Goal: Task Accomplishment & Management: Complete application form

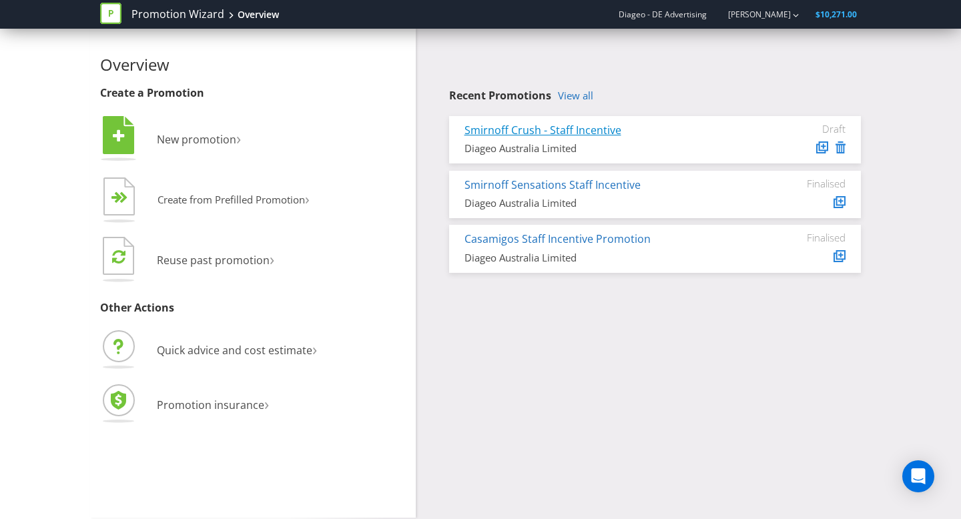
click at [595, 128] on link "Smirnoff Crush - Staff Incentive" at bounding box center [542, 130] width 157 height 15
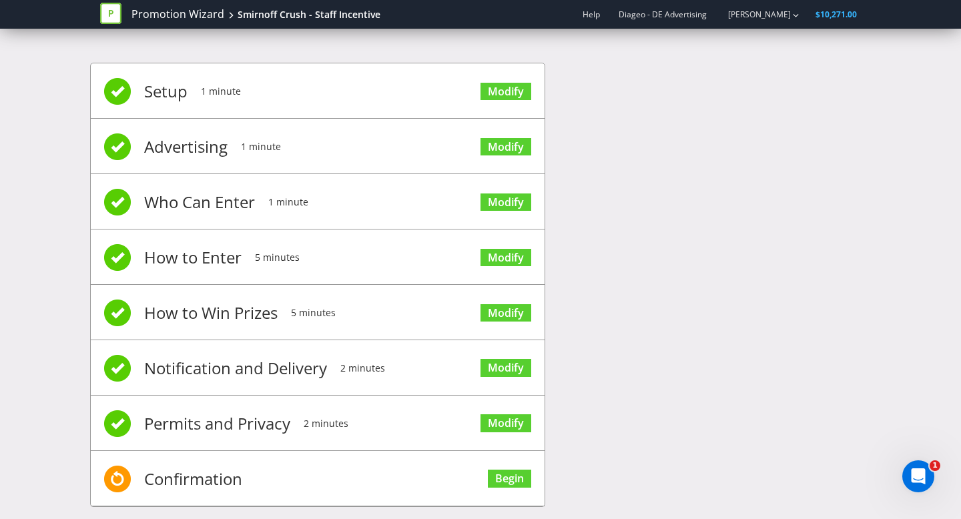
scroll to position [19, 0]
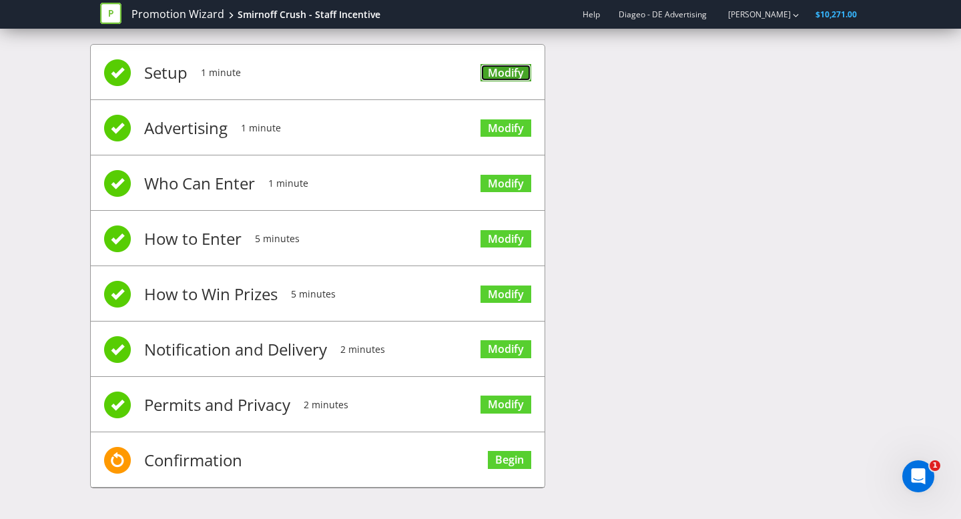
click at [523, 67] on link "Modify" at bounding box center [505, 73] width 51 height 18
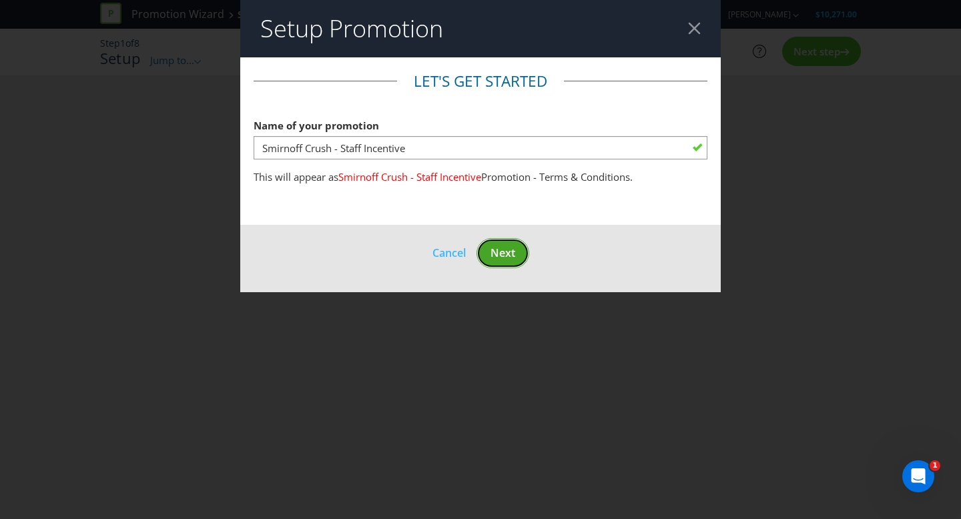
click at [522, 259] on button "Next" at bounding box center [502, 253] width 53 height 30
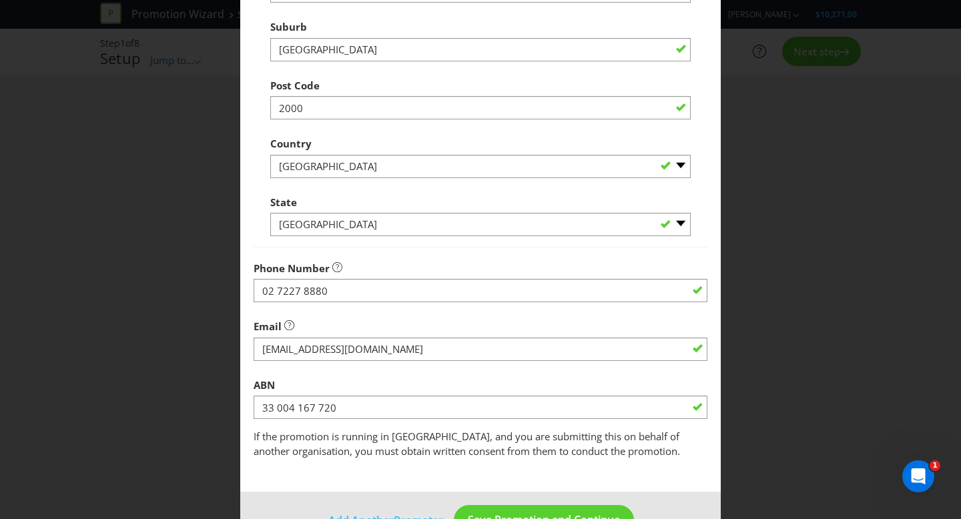
scroll to position [352, 0]
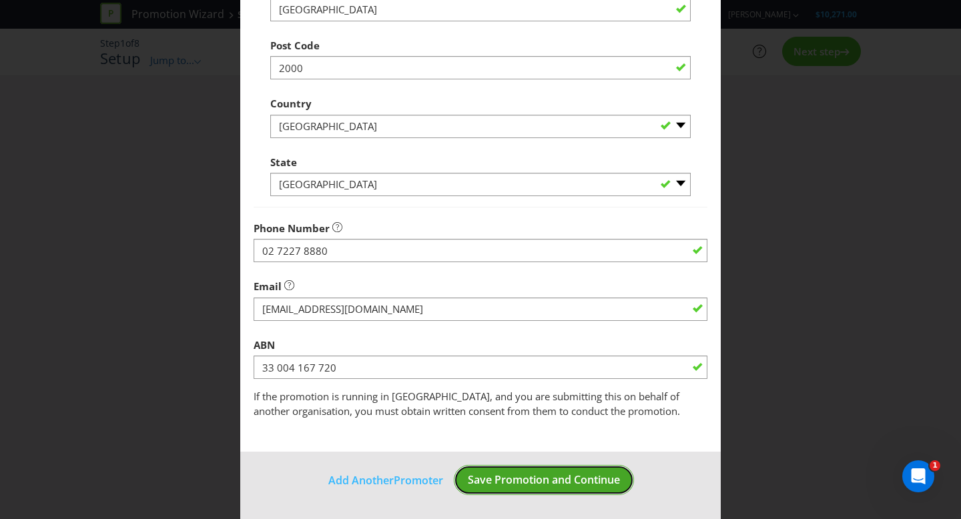
click at [522, 486] on span "Save Promotion and Continue" at bounding box center [544, 479] width 152 height 15
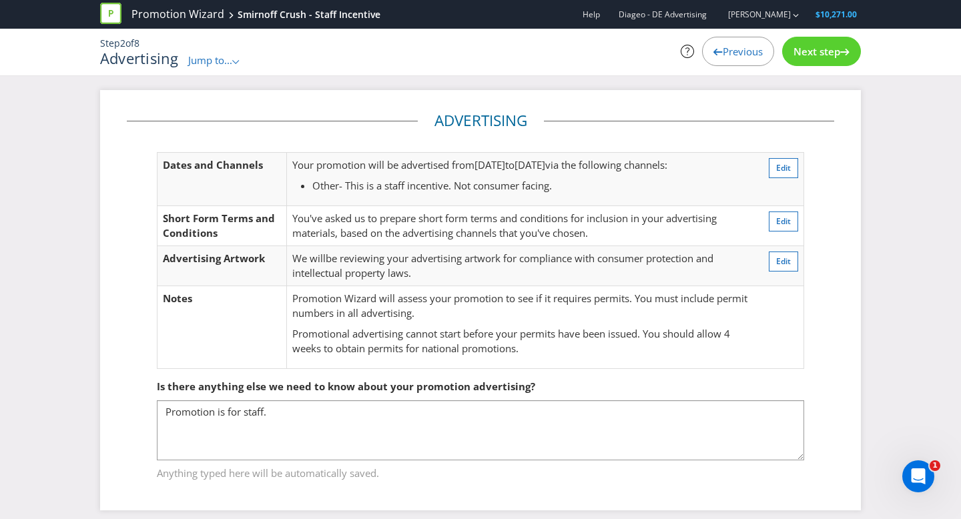
scroll to position [11, 0]
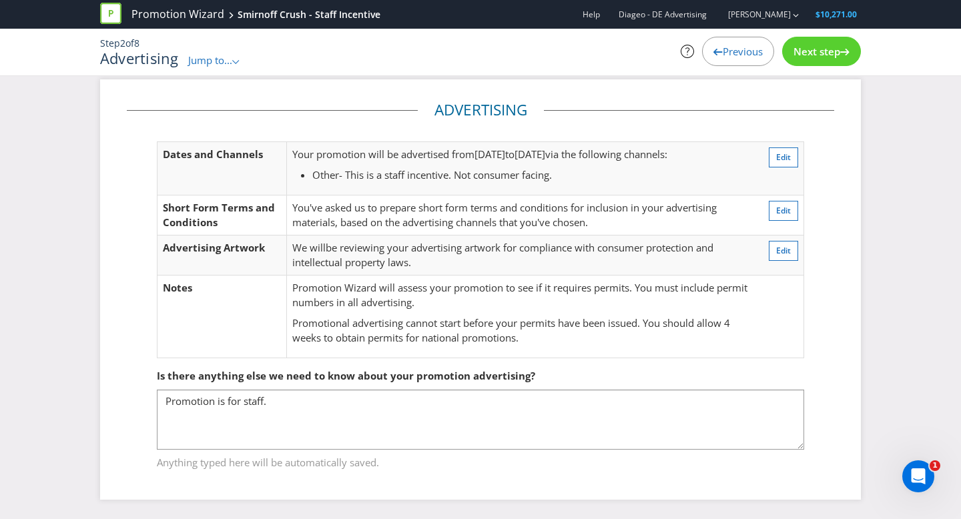
click at [825, 50] on span "Next step" at bounding box center [816, 51] width 47 height 13
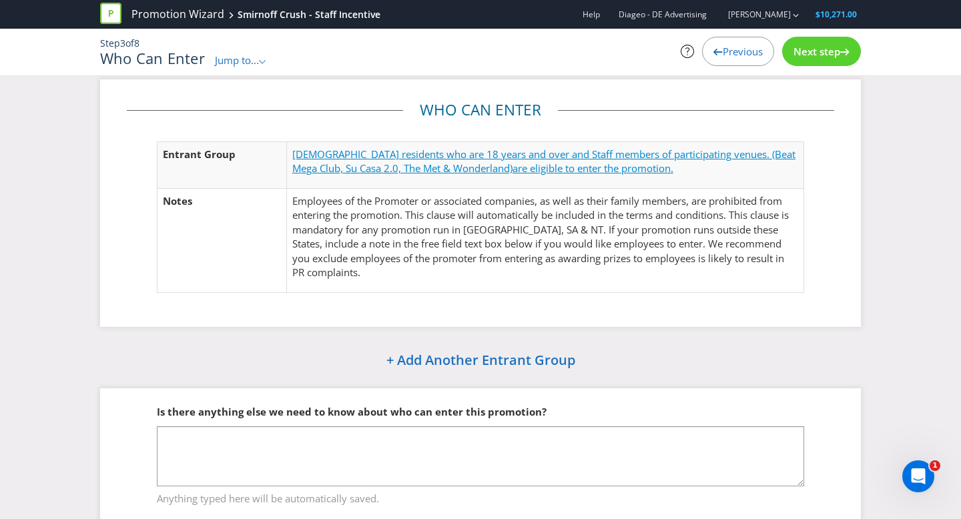
click at [700, 155] on span "[DEMOGRAPHIC_DATA] residents who are 18 years and over and Staff members of par…" at bounding box center [543, 160] width 503 height 27
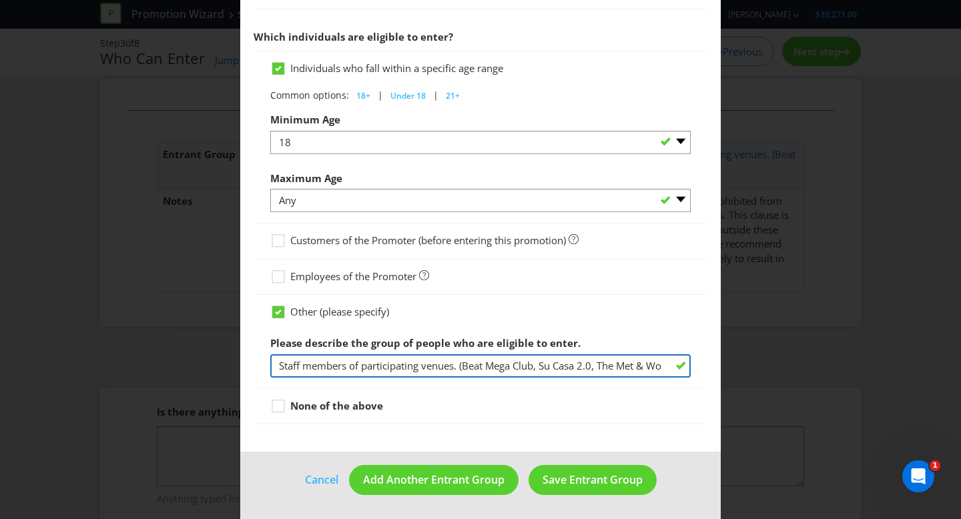
scroll to position [0, 51]
drag, startPoint x: 465, startPoint y: 364, endPoint x: 679, endPoint y: 372, distance: 214.3
click at [679, 372] on input "Staff members of participating venues. (Beat Mega Club, Su Casa 2.0, The Met & …" at bounding box center [480, 365] width 420 height 23
click at [668, 362] on input "Staff members of participating venues. (Beat Mega Club, Su Casa 2.0, The Met & …" at bounding box center [480, 365] width 420 height 23
drag, startPoint x: 668, startPoint y: 362, endPoint x: 417, endPoint y: 363, distance: 251.5
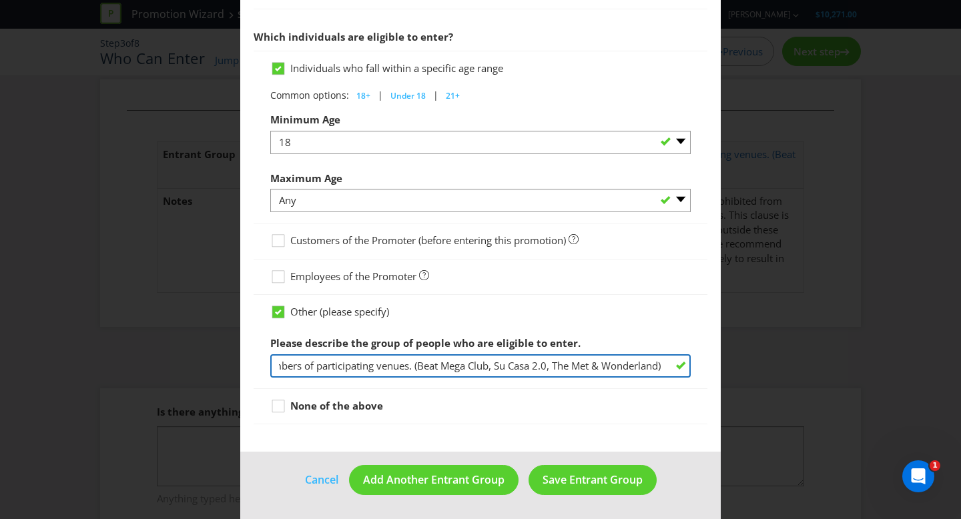
click at [417, 363] on input "Staff members of participating venues. (Beat Mega Club, Su Casa 2.0, The Met & …" at bounding box center [480, 365] width 420 height 23
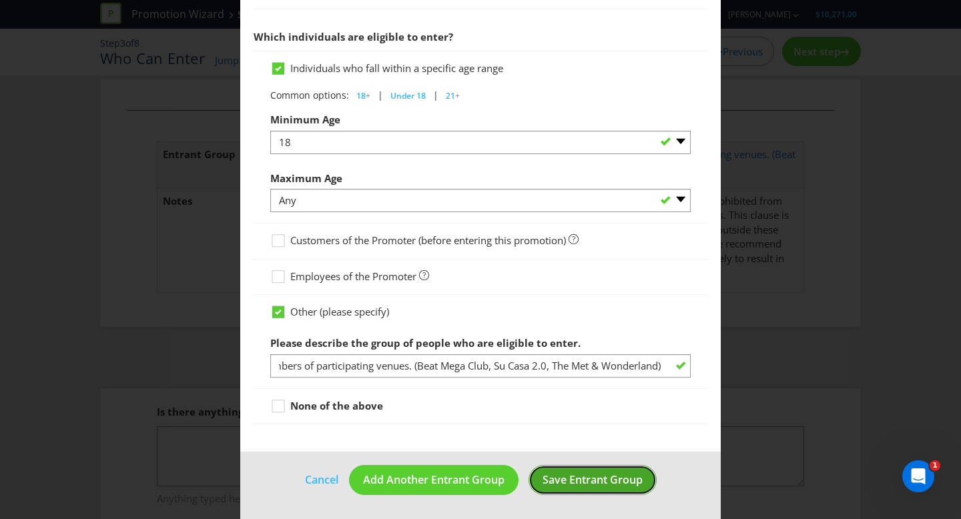
click at [576, 479] on span "Save Entrant Group" at bounding box center [592, 479] width 100 height 15
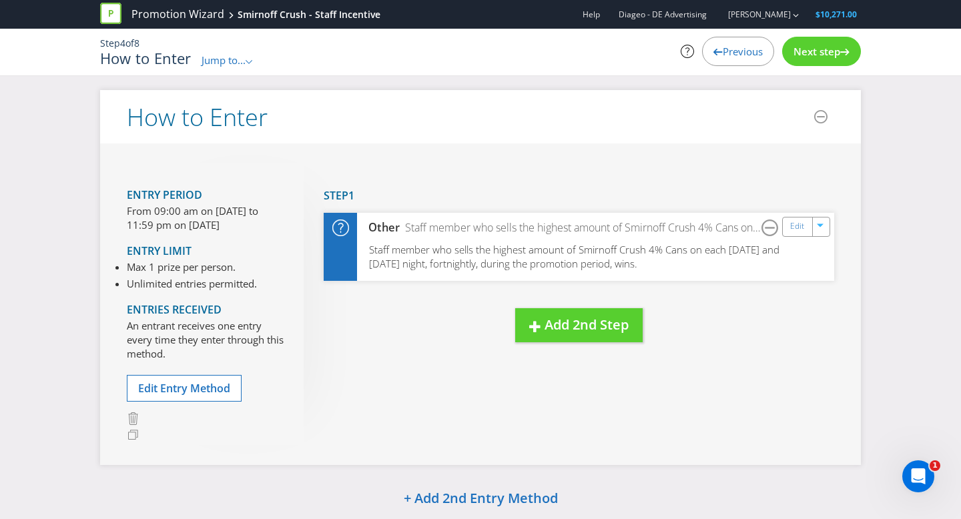
click at [726, 51] on span "Previous" at bounding box center [742, 51] width 40 height 13
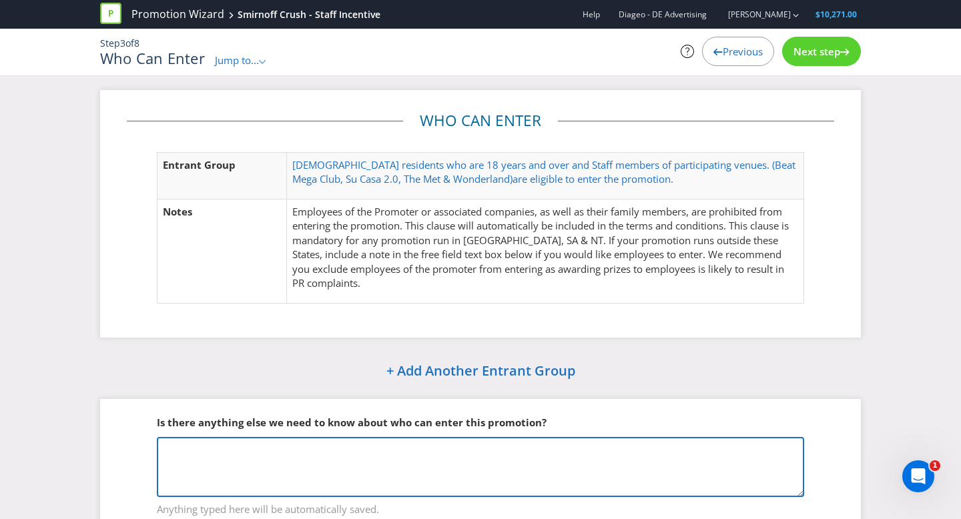
click at [259, 460] on textarea at bounding box center [480, 467] width 647 height 60
paste textarea "Beat Mega Club, Su Casa 2.0, The Met & Wonderland)"
click at [166, 445] on textarea "Beat Mega Club, Su Casa 2.0, The Met & Wonderland" at bounding box center [480, 467] width 647 height 60
click at [175, 450] on textarea "Elligible venuesBeat Mega Club, Su Casa 2.0, The Met & Wonderland" at bounding box center [480, 467] width 647 height 60
click at [231, 447] on textarea "Eligible venuesBeat Mega Club, Su Casa 2.0, The Met & Wonderland" at bounding box center [480, 467] width 647 height 60
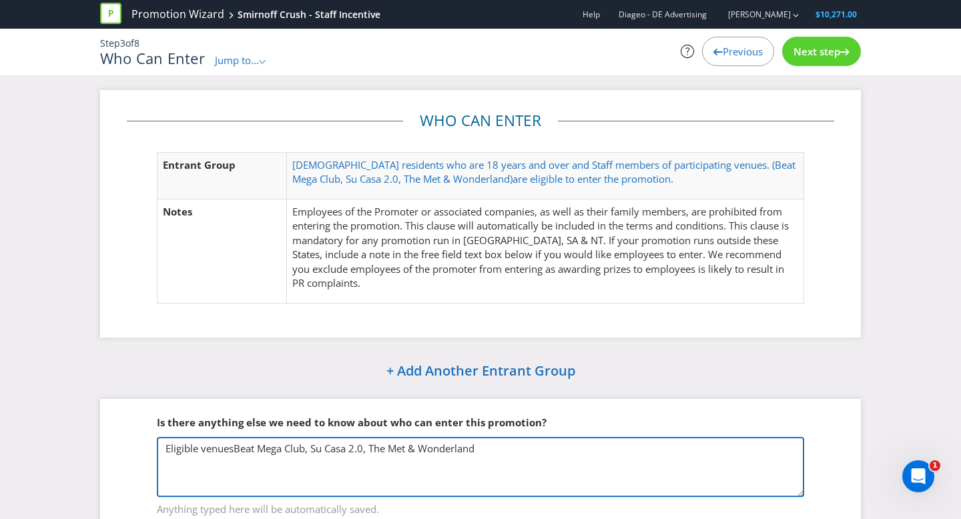
click at [235, 448] on textarea "Eligible venuesBeat Mega Club, Su Casa 2.0, The Met & Wonderland" at bounding box center [480, 467] width 647 height 60
type textarea "Eligible venues: Beat Mega Club, Su Casa 2.0, The Met & Wonderland"
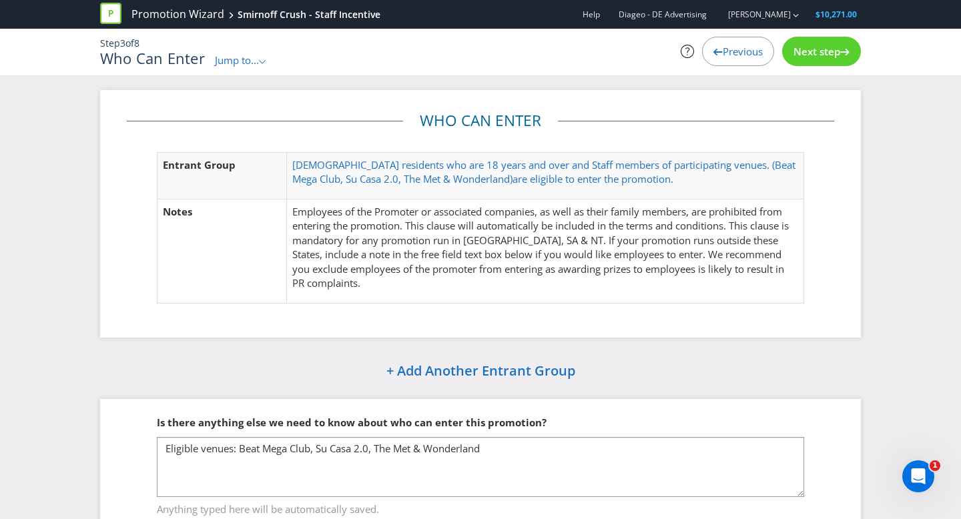
click at [820, 47] on span "Next step" at bounding box center [816, 51] width 47 height 13
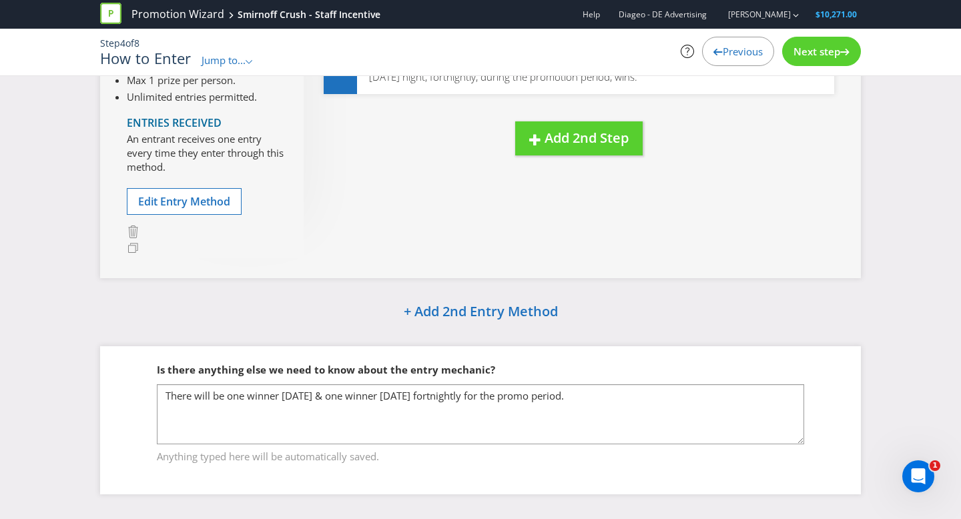
scroll to position [197, 0]
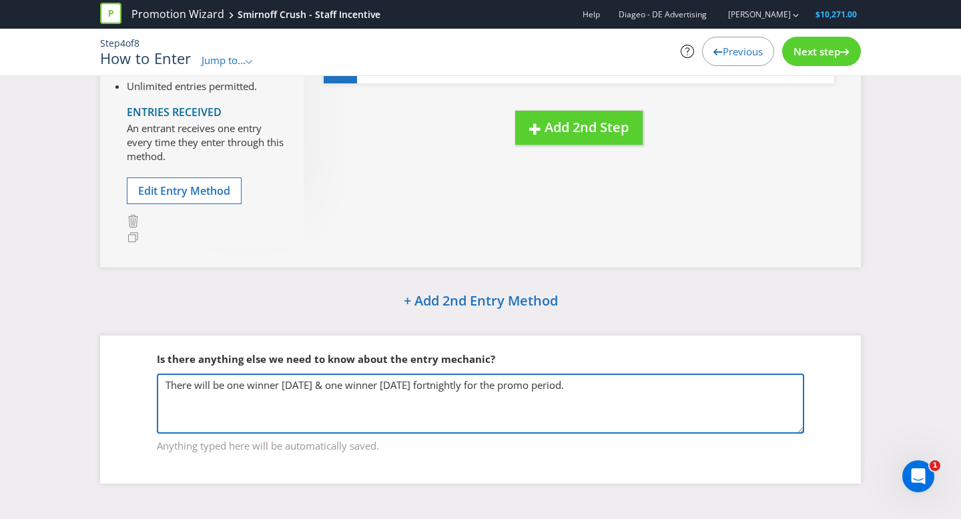
click at [450, 387] on textarea "There will be one winner [DATE] & one winner [DATE] fortnightly for the promo p…" at bounding box center [480, 404] width 647 height 60
click at [664, 376] on textarea "There will be one winner [DATE] & one winner [DATE] fortnightly for the promo p…" at bounding box center [480, 404] width 647 height 60
type textarea "There will be one winner [DATE] & one winner [DATE], fortnightly for the promo …"
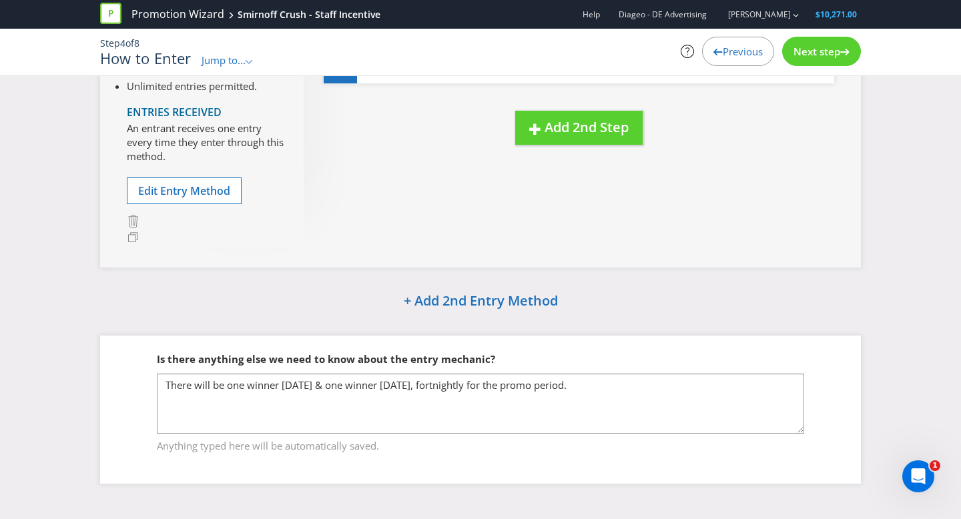
click at [829, 47] on span "Next step" at bounding box center [816, 51] width 47 height 13
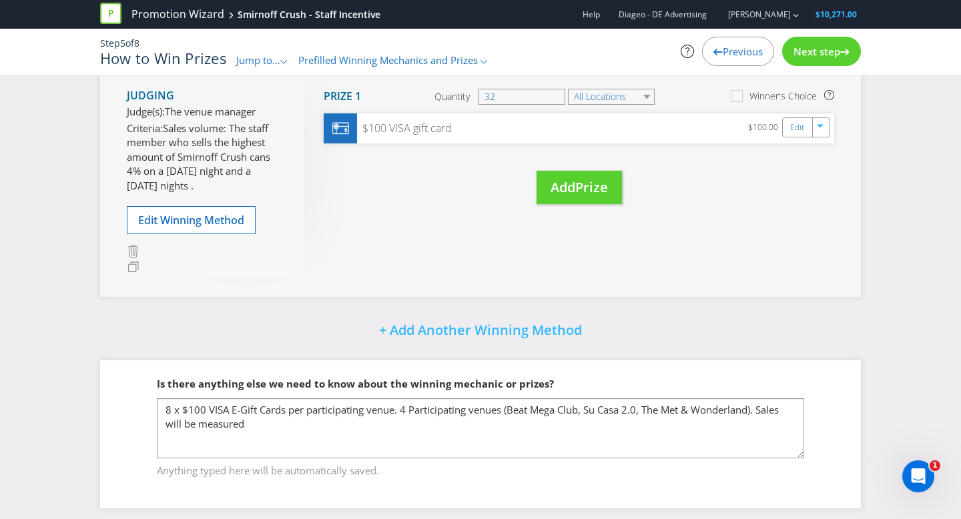
click at [816, 43] on div "Next step" at bounding box center [821, 51] width 79 height 29
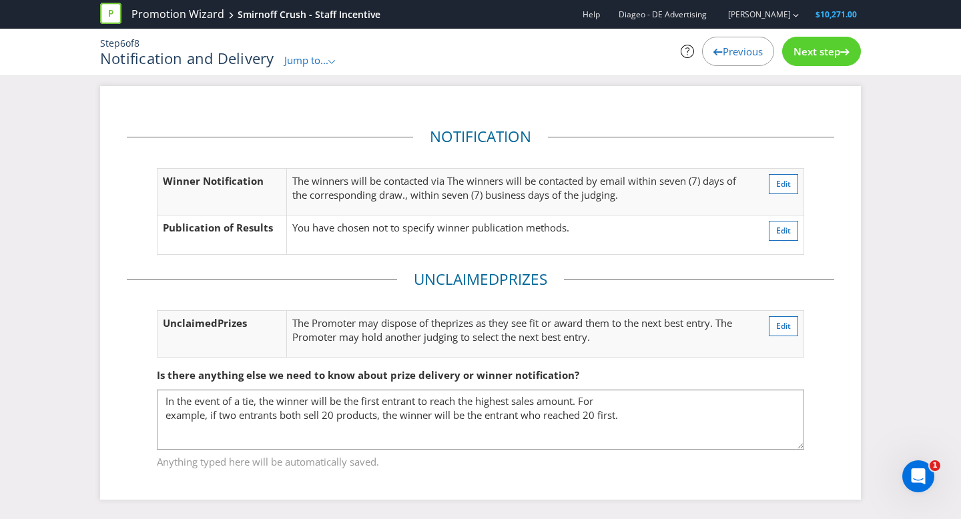
click at [816, 43] on div "Next step" at bounding box center [821, 51] width 79 height 29
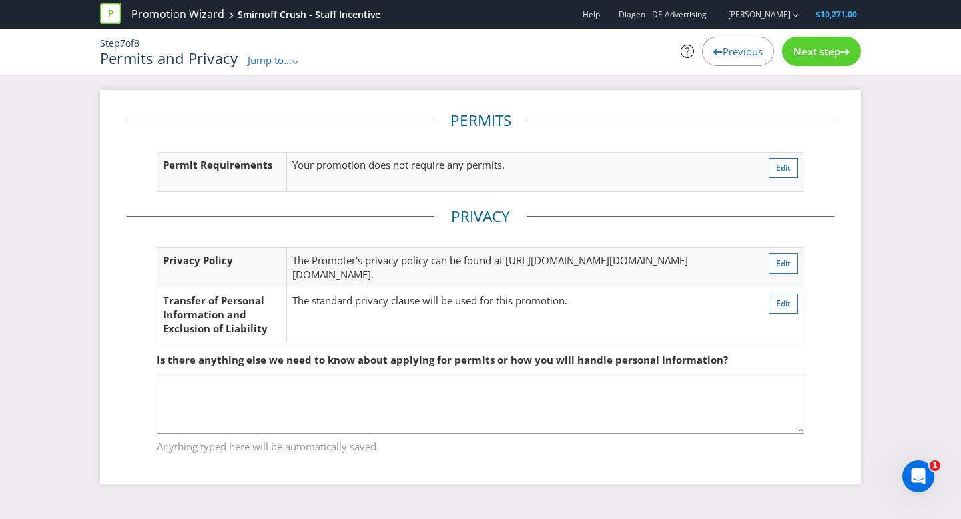
click at [816, 43] on div "Next step" at bounding box center [821, 51] width 79 height 29
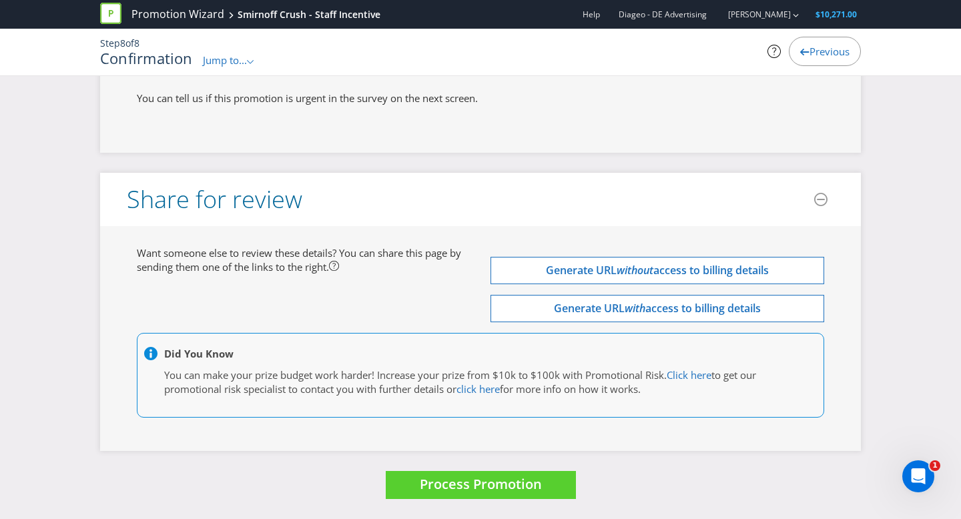
scroll to position [4205, 0]
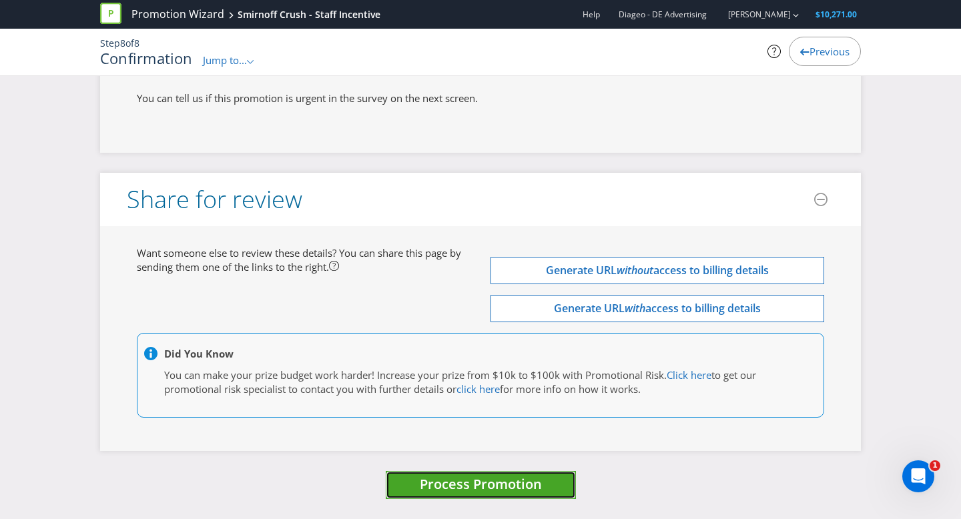
click at [448, 491] on span "Process Promotion" at bounding box center [481, 484] width 122 height 18
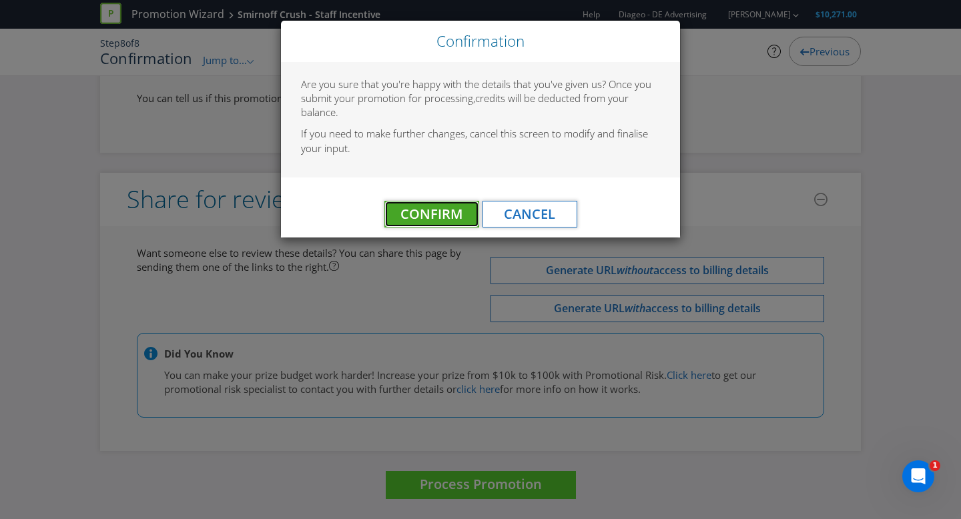
click at [410, 215] on span "Confirm" at bounding box center [431, 214] width 62 height 18
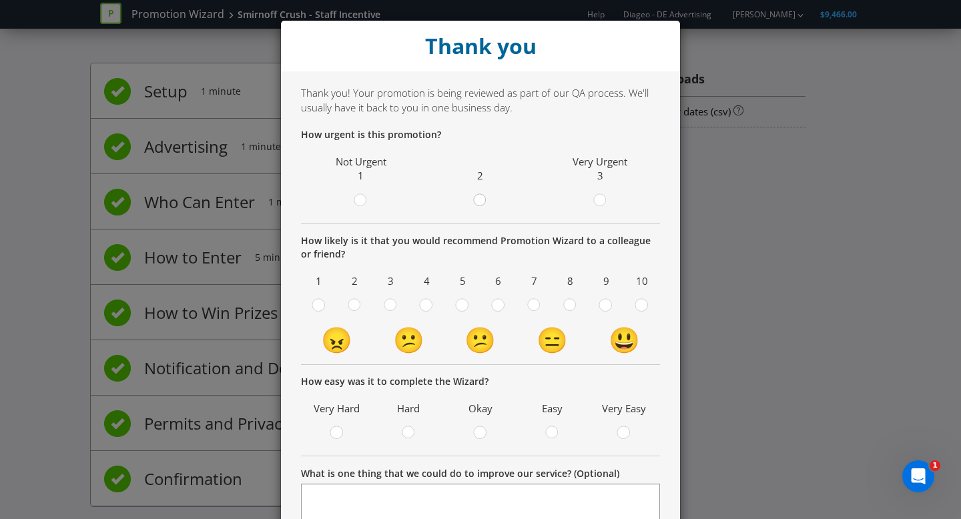
click at [486, 204] on div at bounding box center [479, 201] width 13 height 17
click at [0, 0] on input "radio" at bounding box center [0, 0] width 0 height 0
click at [461, 301] on div at bounding box center [462, 301] width 7 height 7
click at [0, 0] on input "radio" at bounding box center [0, 0] width 0 height 0
click at [480, 430] on div at bounding box center [480, 428] width 7 height 7
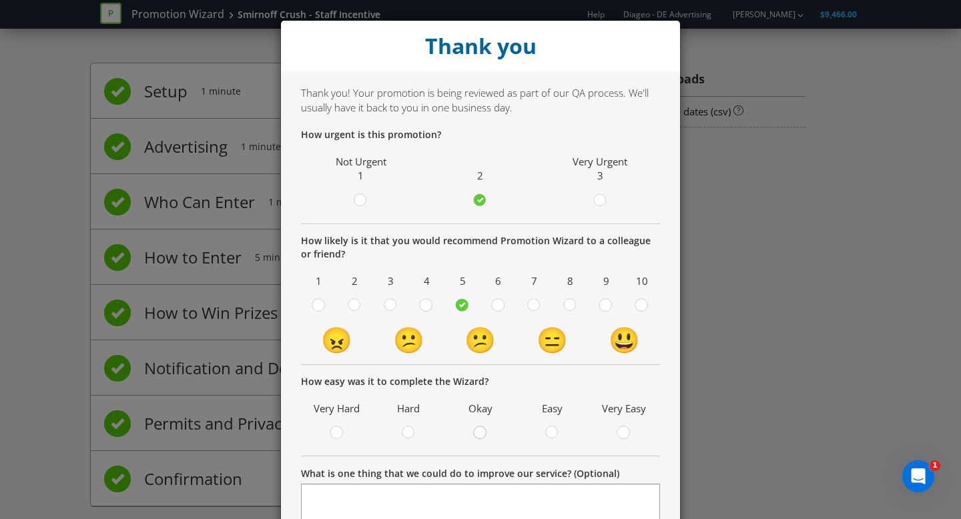
click at [0, 0] on input "radio" at bounding box center [0, 0] width 0 height 0
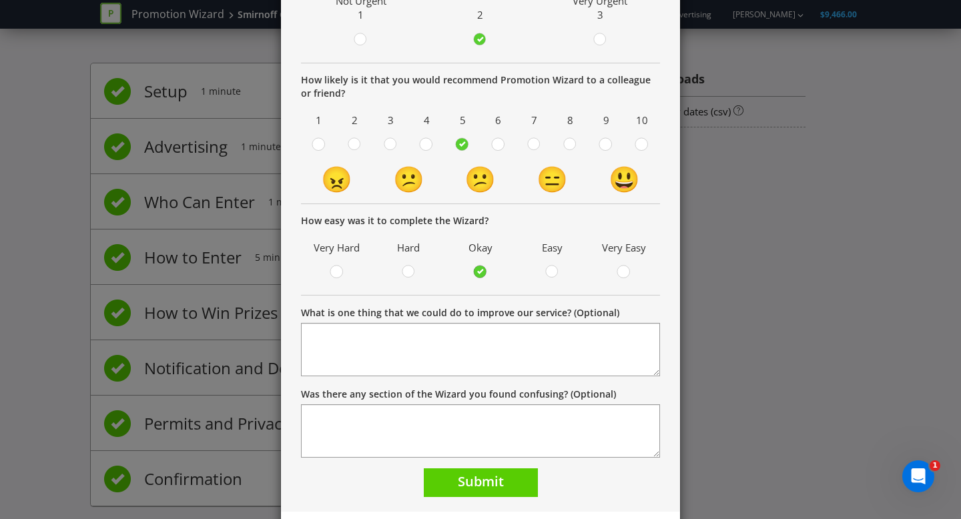
scroll to position [194, 0]
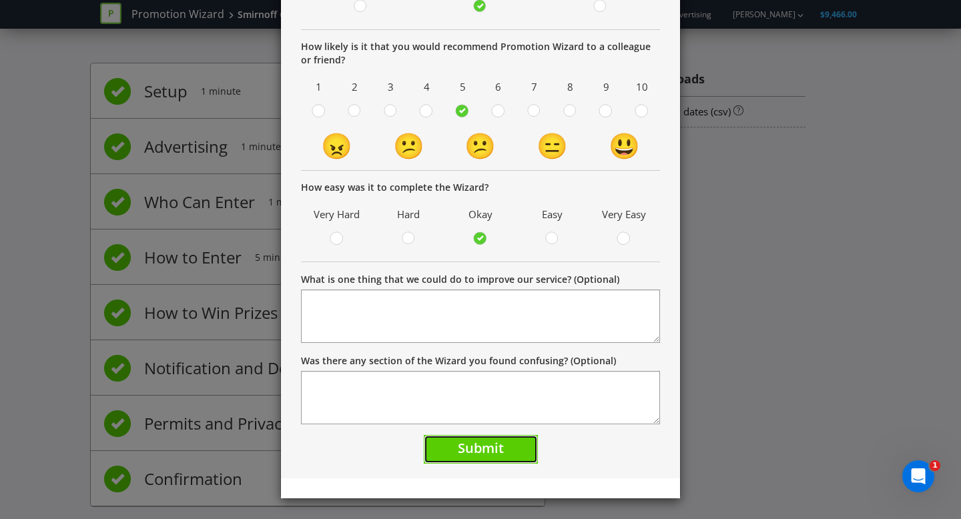
click at [482, 449] on span "Submit" at bounding box center [481, 448] width 46 height 18
